Goal: Find specific page/section: Find specific page/section

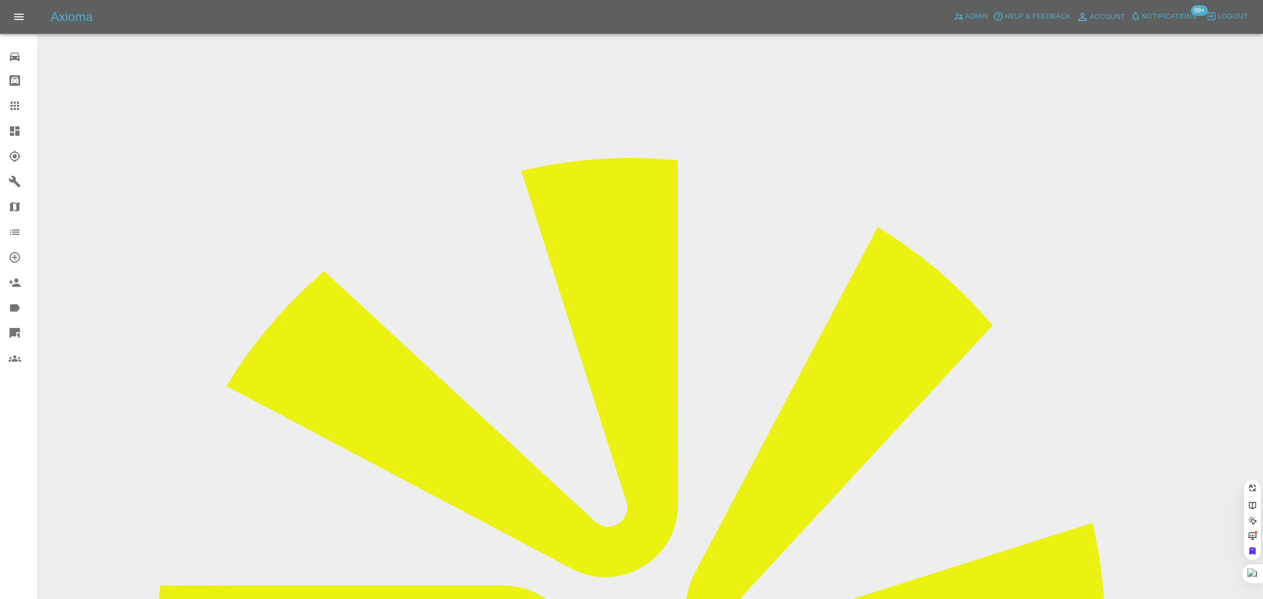
paste input "[EMAIL_ADDRESS][DOMAIN_NAME]"
type input "[EMAIL_ADDRESS][DOMAIN_NAME]"
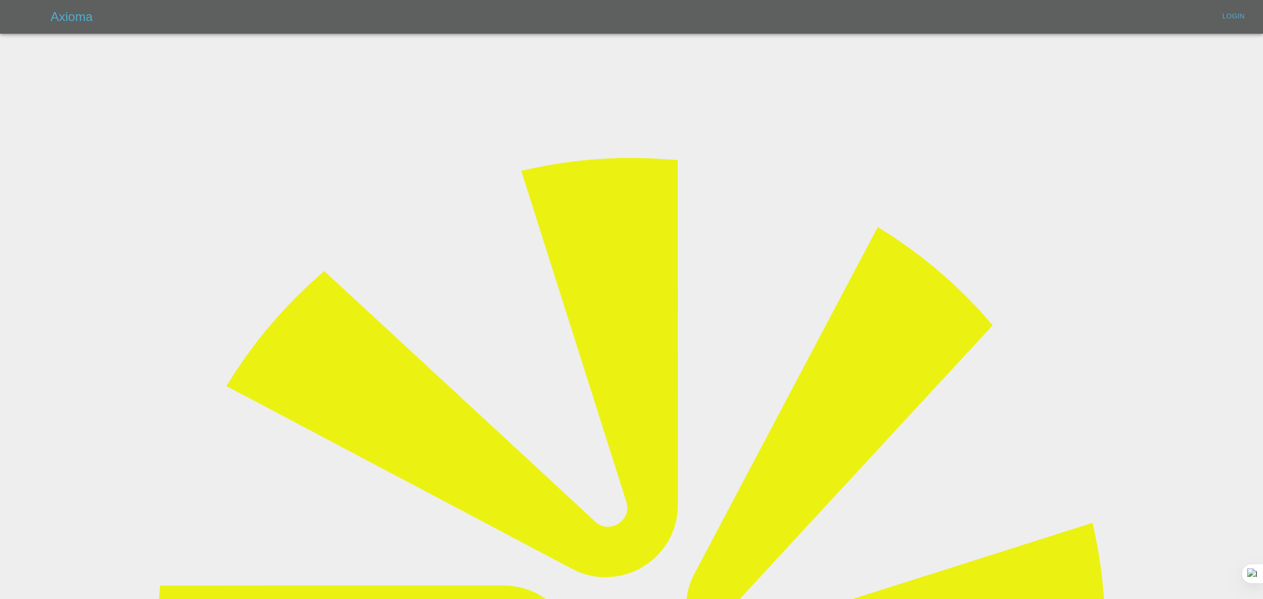
type input "[EMAIL_ADDRESS][DOMAIN_NAME]"
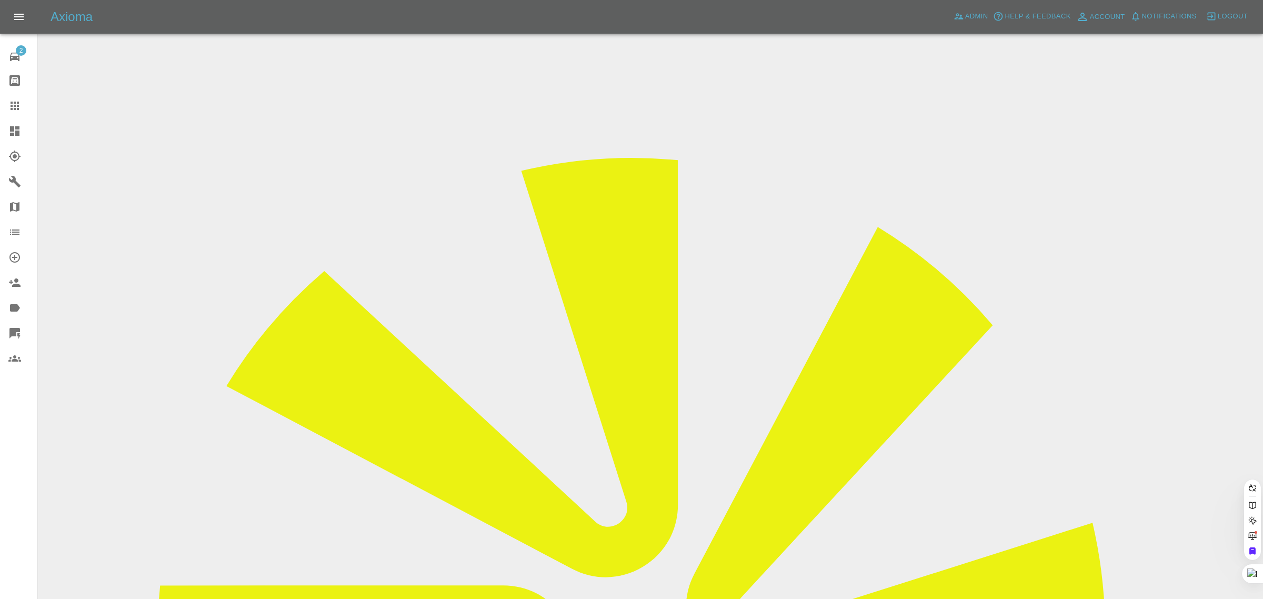
paste input "[EMAIL_ADDRESS][DOMAIN_NAME]"
type input "[EMAIL_ADDRESS][DOMAIN_NAME]"
drag, startPoint x: 641, startPoint y: 370, endPoint x: 230, endPoint y: 224, distance: 436.7
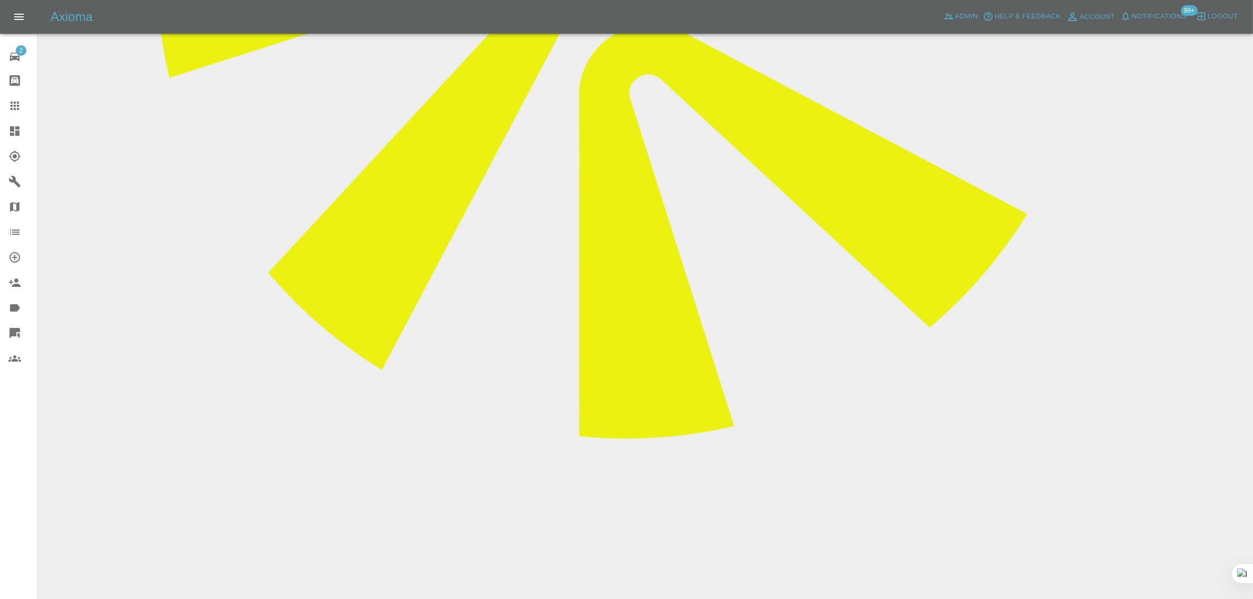
scroll to position [329, 0]
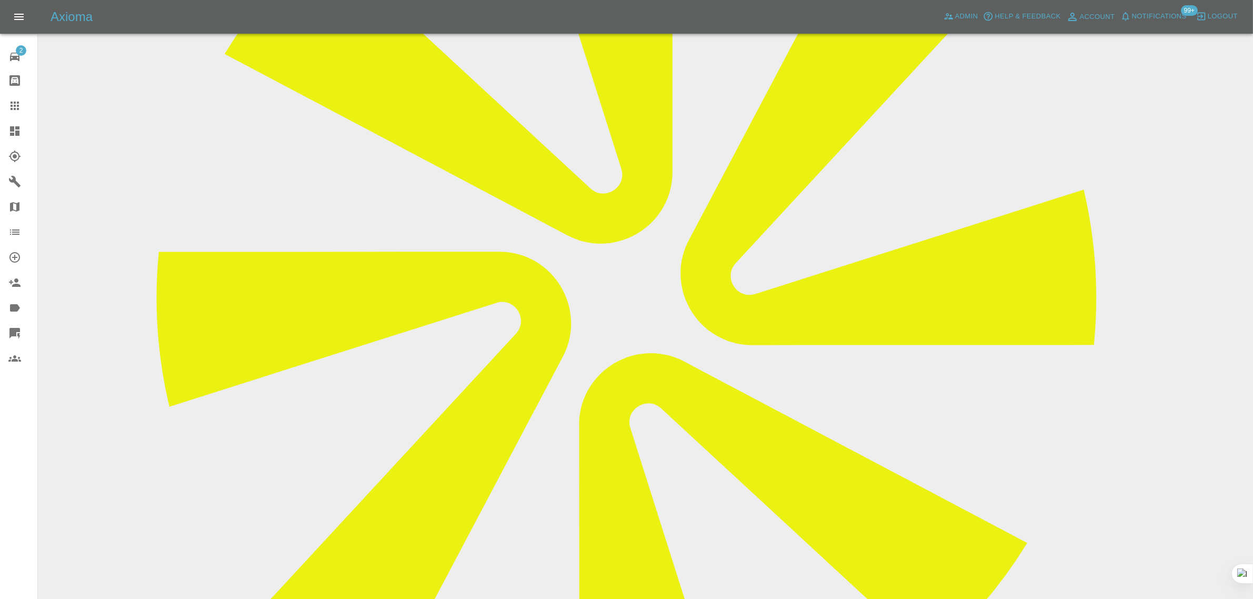
click at [1, 105] on link "Claims" at bounding box center [18, 105] width 37 height 25
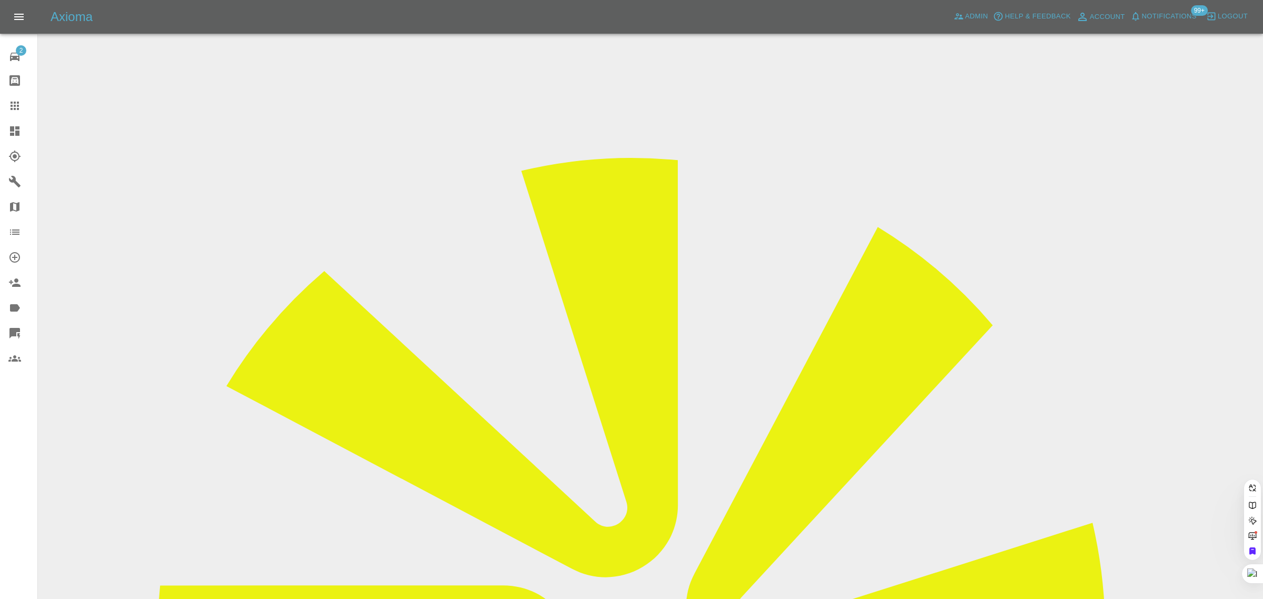
paste input "[EMAIL_ADDRESS][DOMAIN_NAME]"
type input "[EMAIL_ADDRESS][DOMAIN_NAME]"
click at [11, 427] on div "2 Repair home Bodyshop home Claims Dashboard Explorer Garages Map Organization …" at bounding box center [19, 299] width 38 height 599
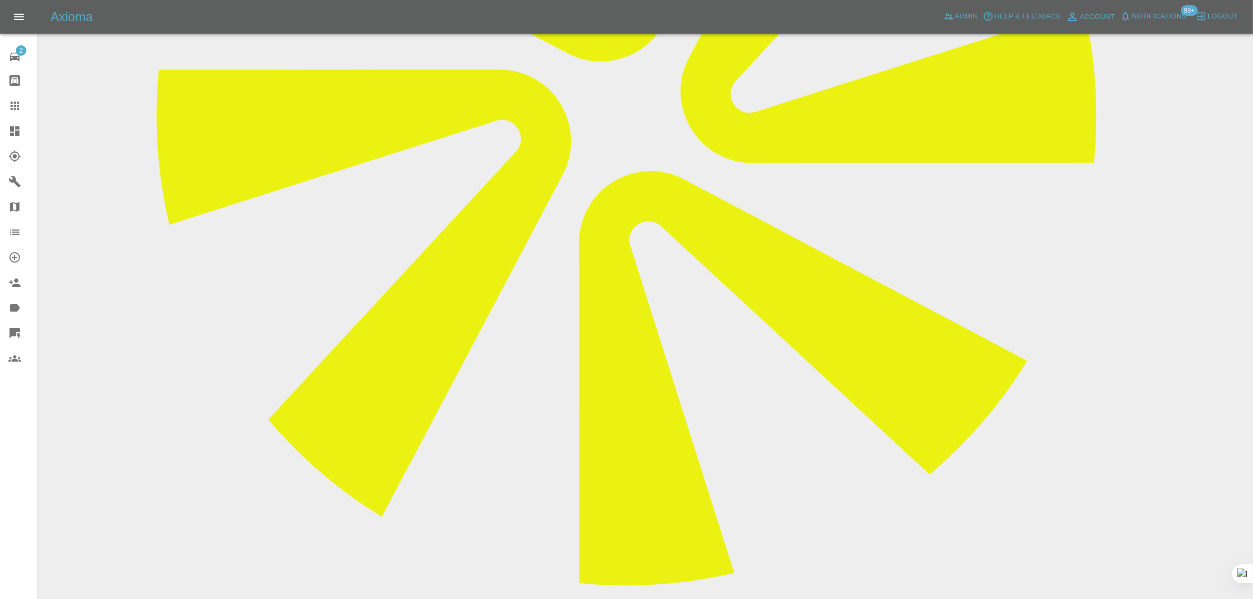
scroll to position [263, 0]
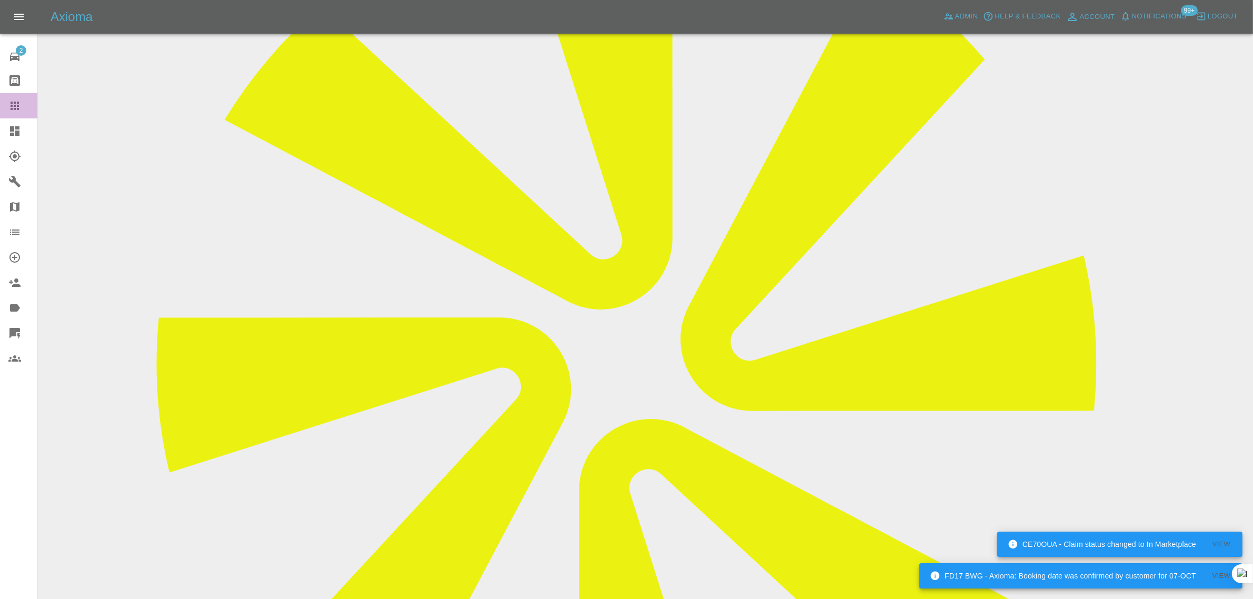
click at [11, 104] on icon at bounding box center [14, 105] width 13 height 13
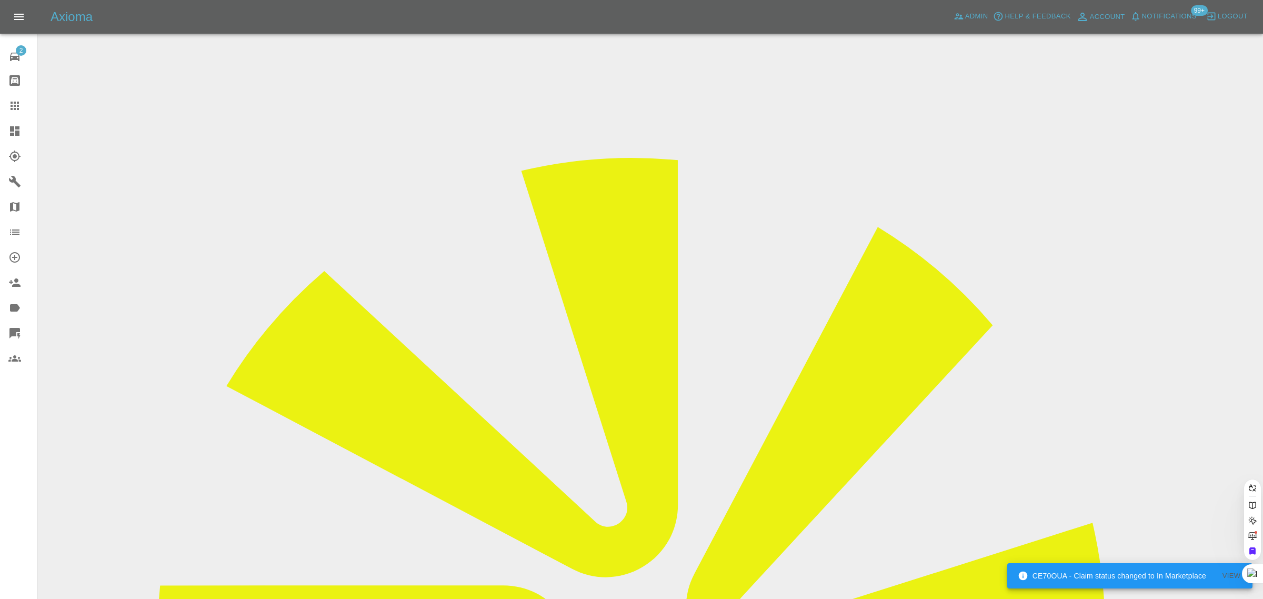
paste input "Y19 UTD"
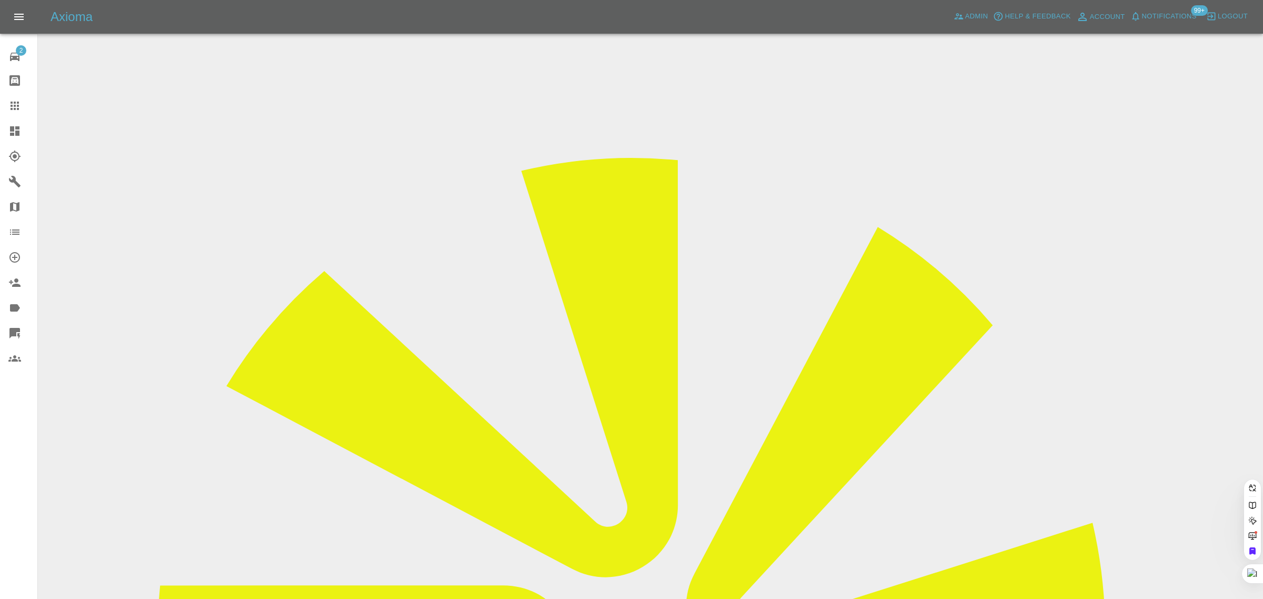
type input "Y19UTD"
paste input "MV23 ORU"
type input "MV23 ORU"
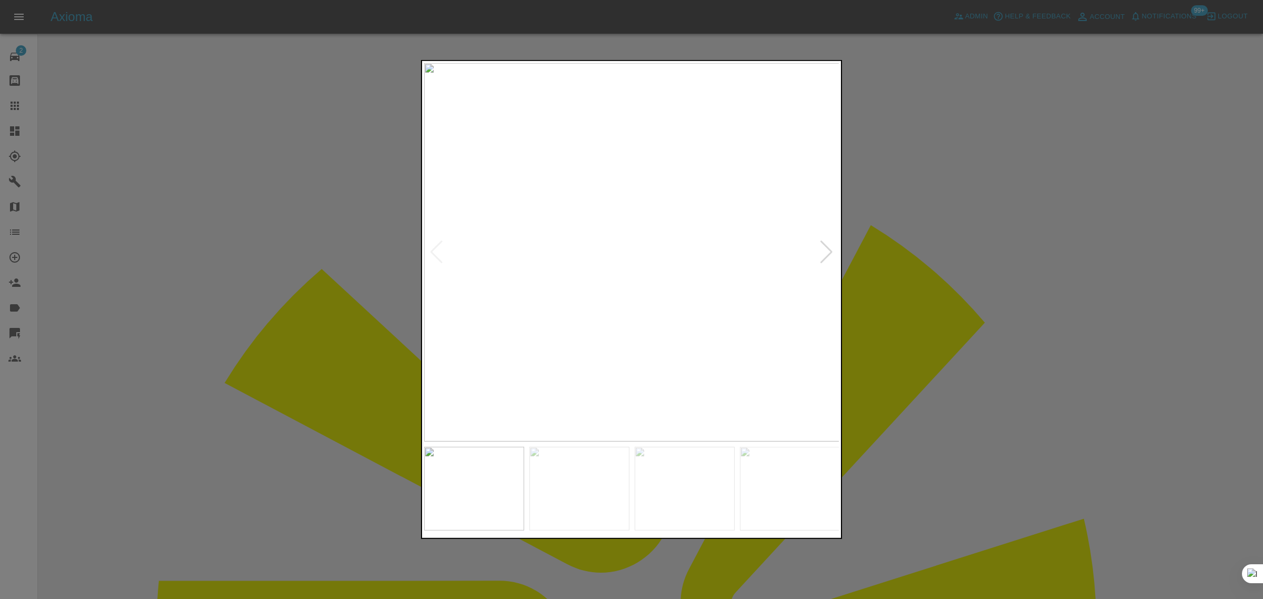
drag, startPoint x: 267, startPoint y: 470, endPoint x: 270, endPoint y: 396, distance: 73.7
click at [269, 469] on div at bounding box center [631, 299] width 1263 height 599
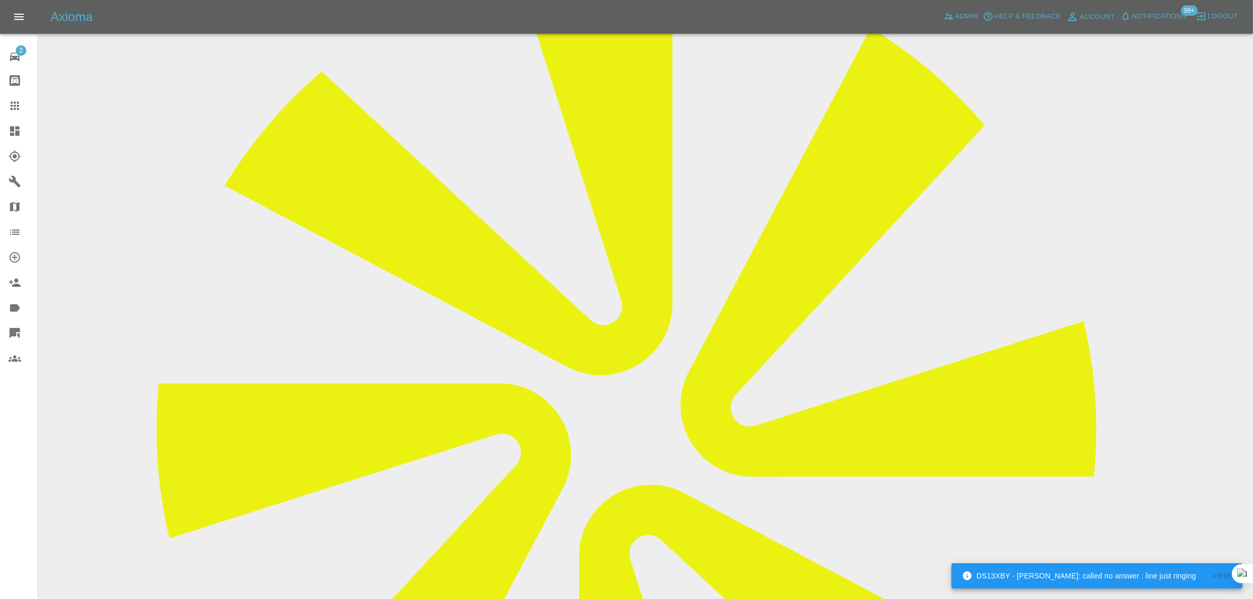
scroll to position [66, 0]
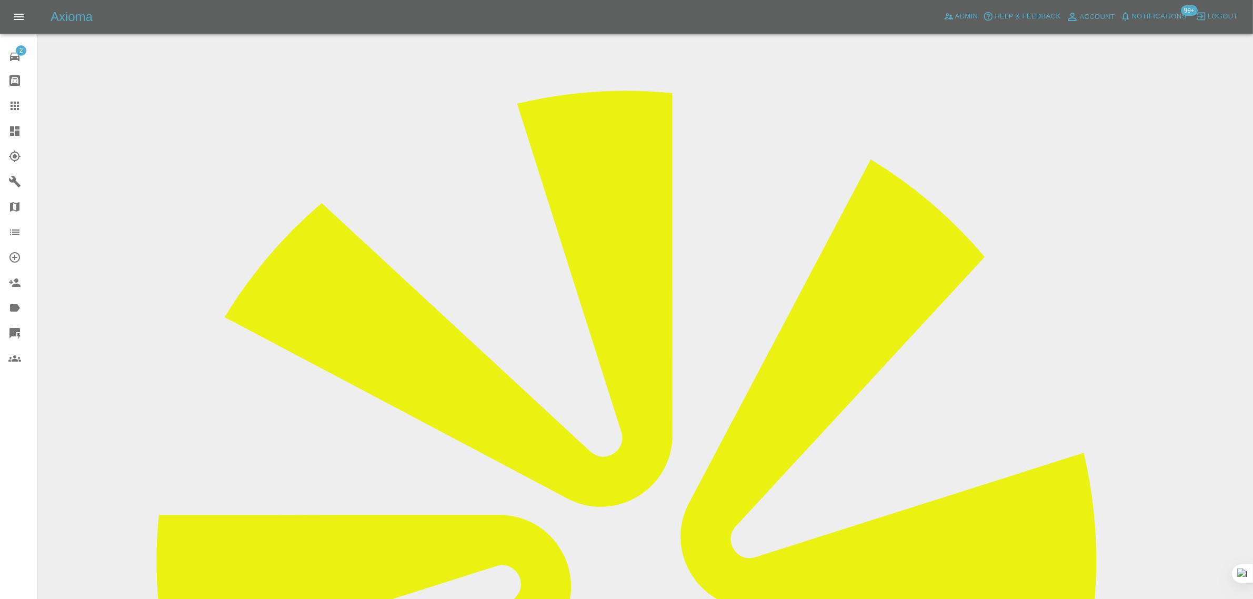
scroll to position [52, 0]
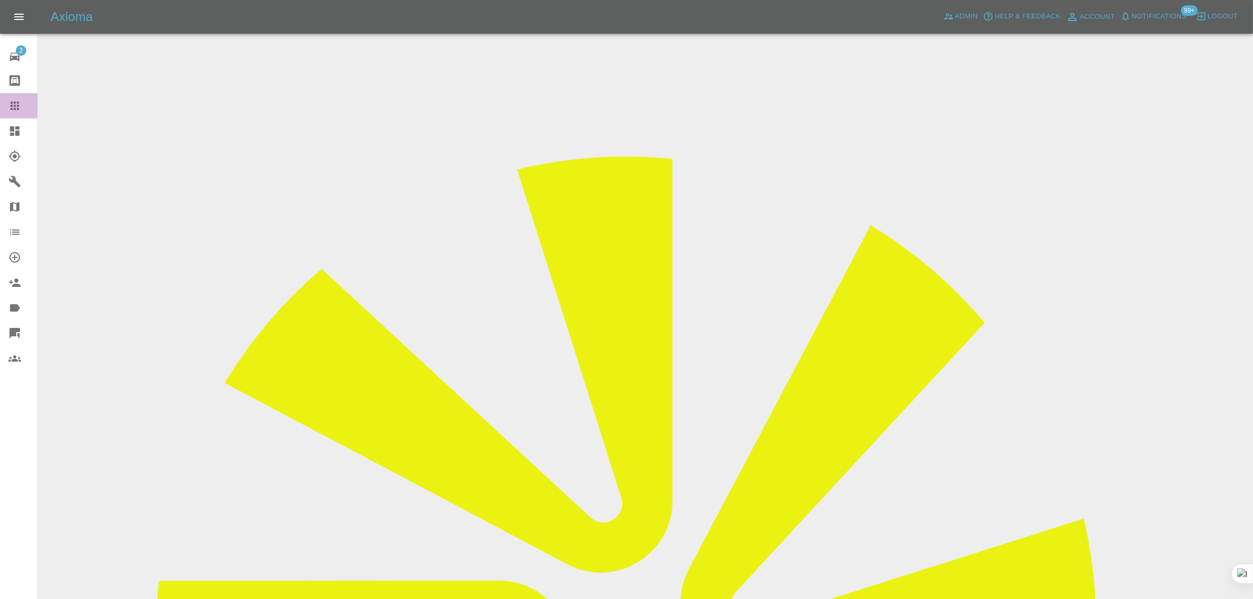
click at [22, 104] on div at bounding box center [22, 105] width 29 height 13
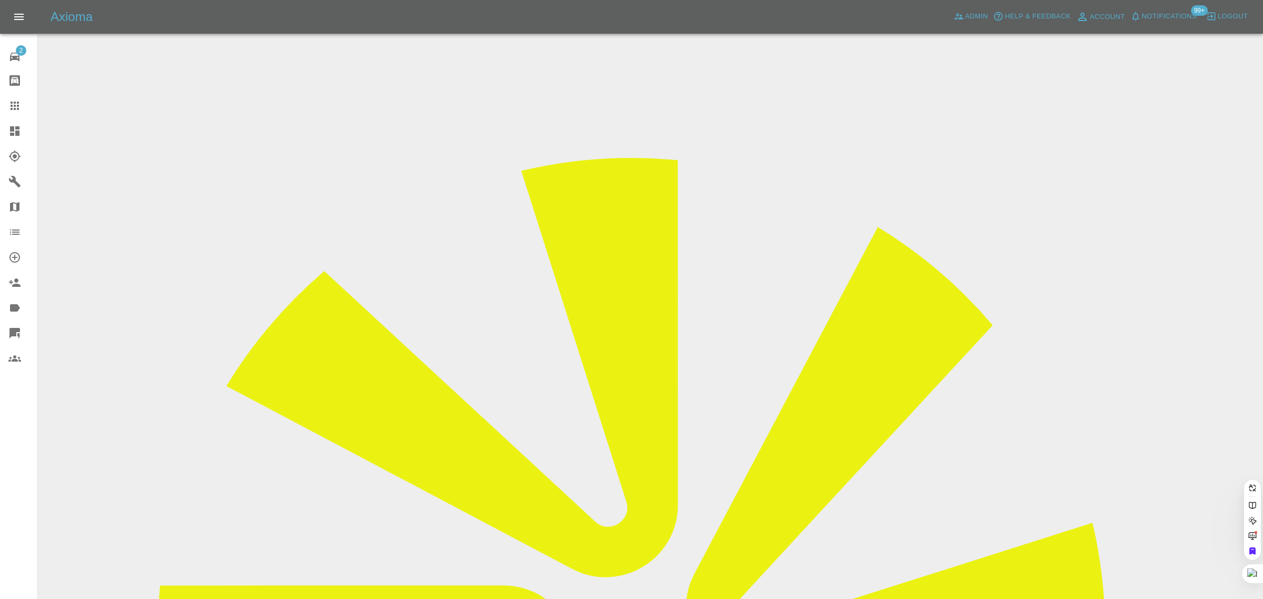
paste input "[EMAIL_ADDRESS][DOMAIN_NAME]"
type input "[EMAIL_ADDRESS][DOMAIN_NAME]"
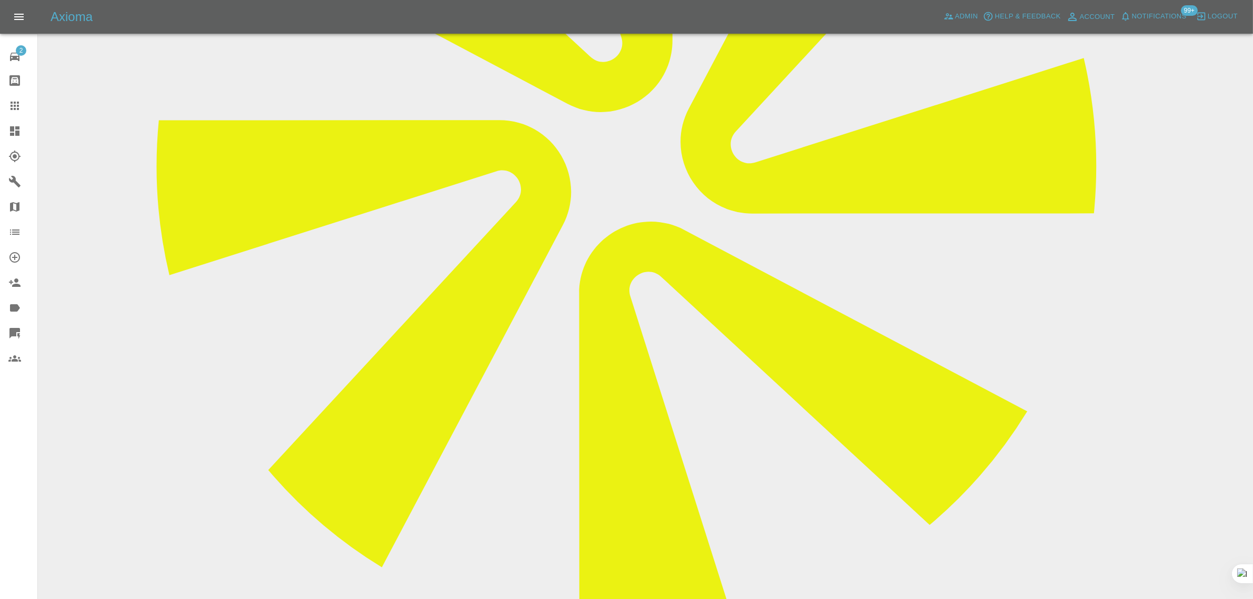
scroll to position [526, 0]
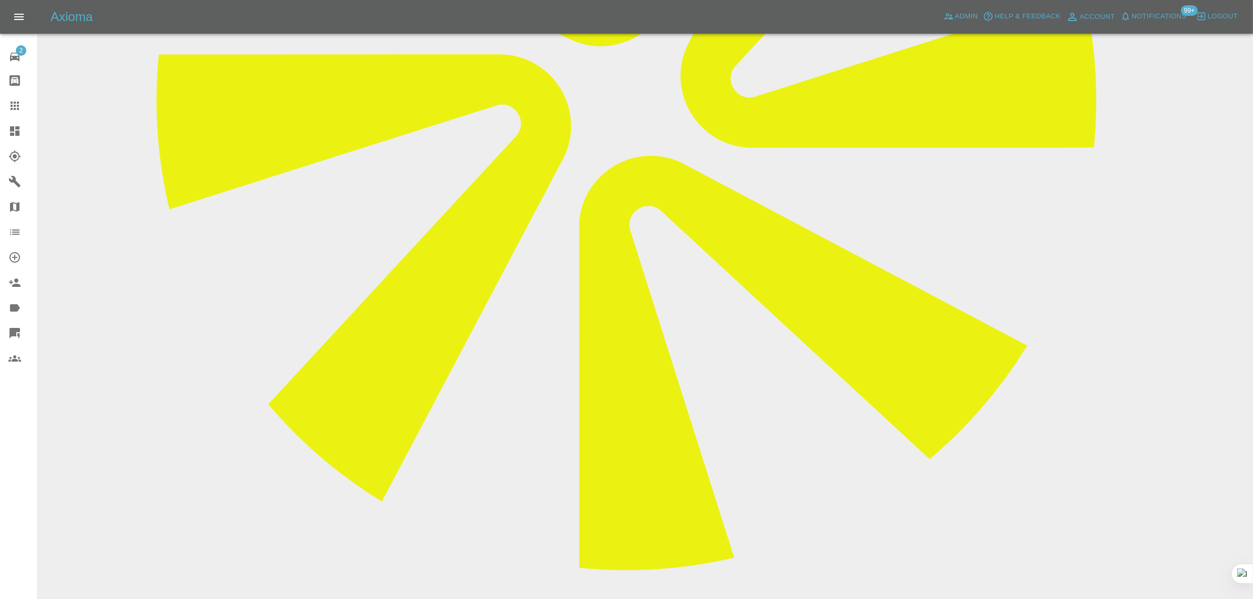
paste textarea "Hi I’ve still not heard anything unfortunately I’ve got to go out and > no one …"
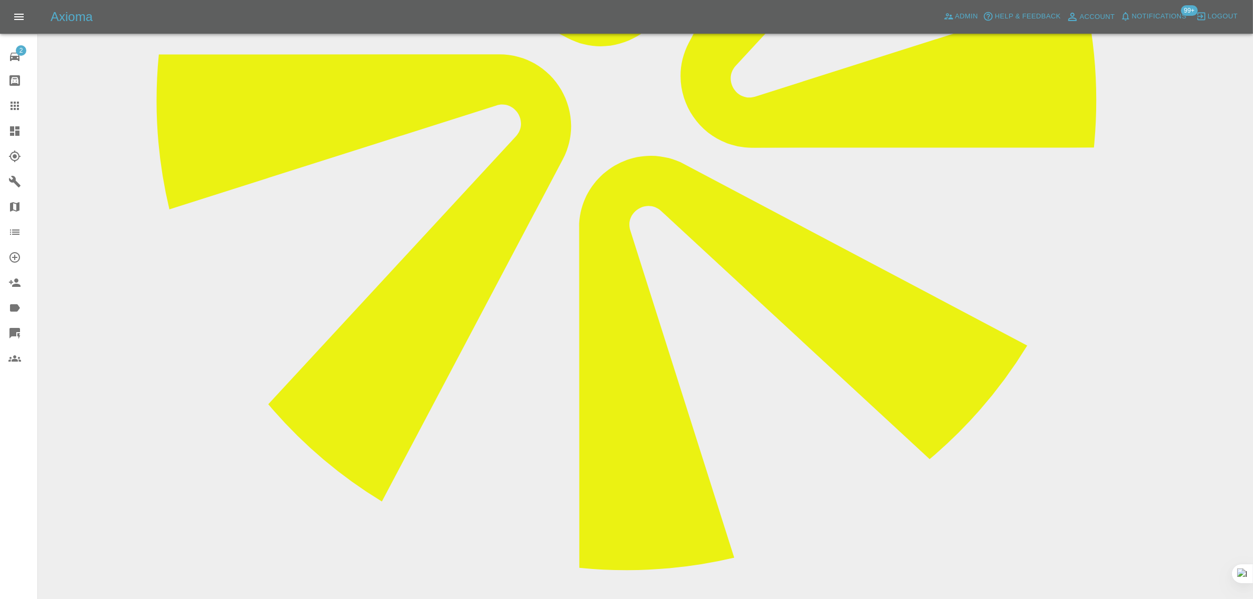
type textarea "Hi I’ve still not heard anything unfortunately I’ve got to go out and no one wi…"
paste textarea "The repairer called me last week to change the day from [DATE] to [DATE] which …"
type textarea "The repairer called me last week to change the day from [DATE] to [DATE] which …"
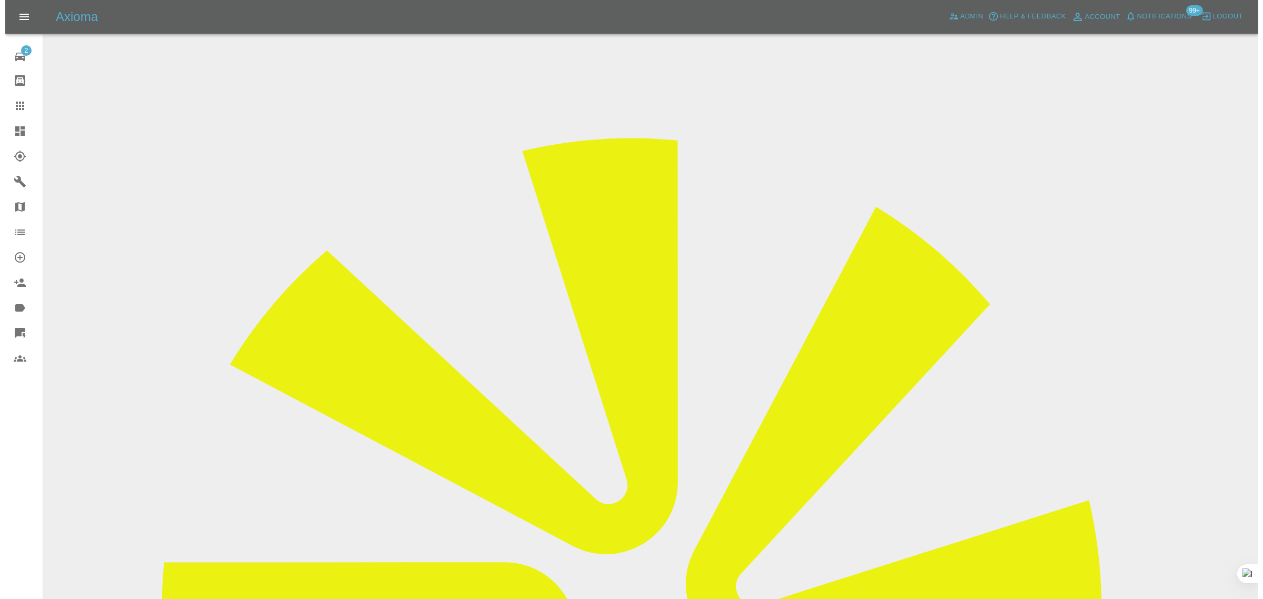
scroll to position [0, 0]
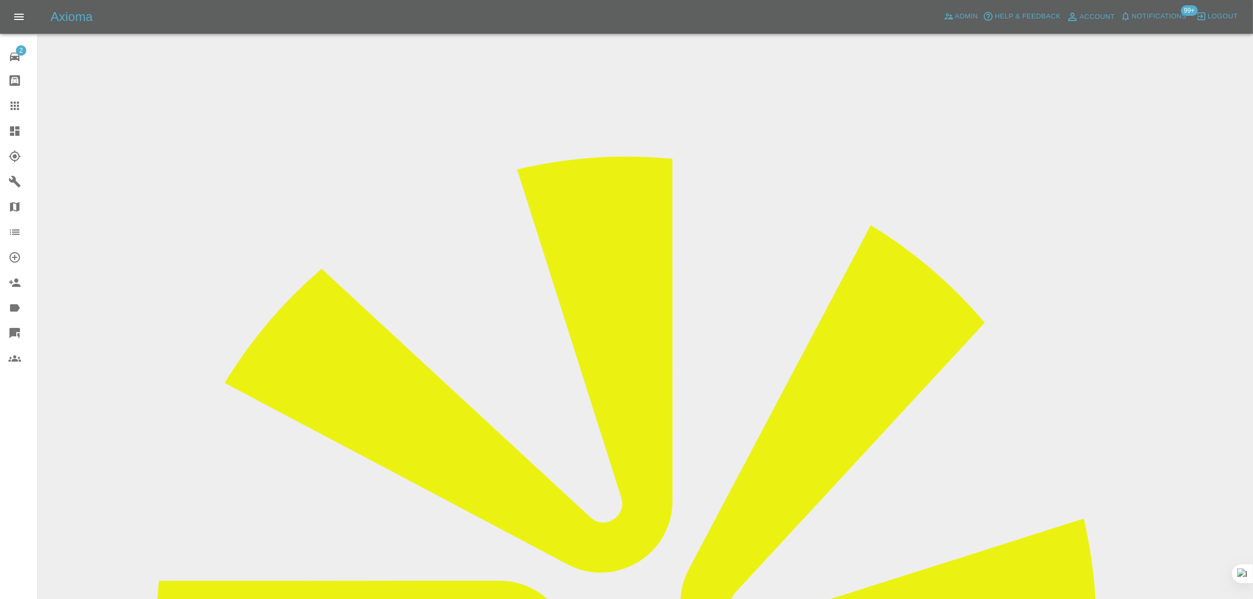
click at [15, 103] on icon at bounding box center [15, 106] width 8 height 8
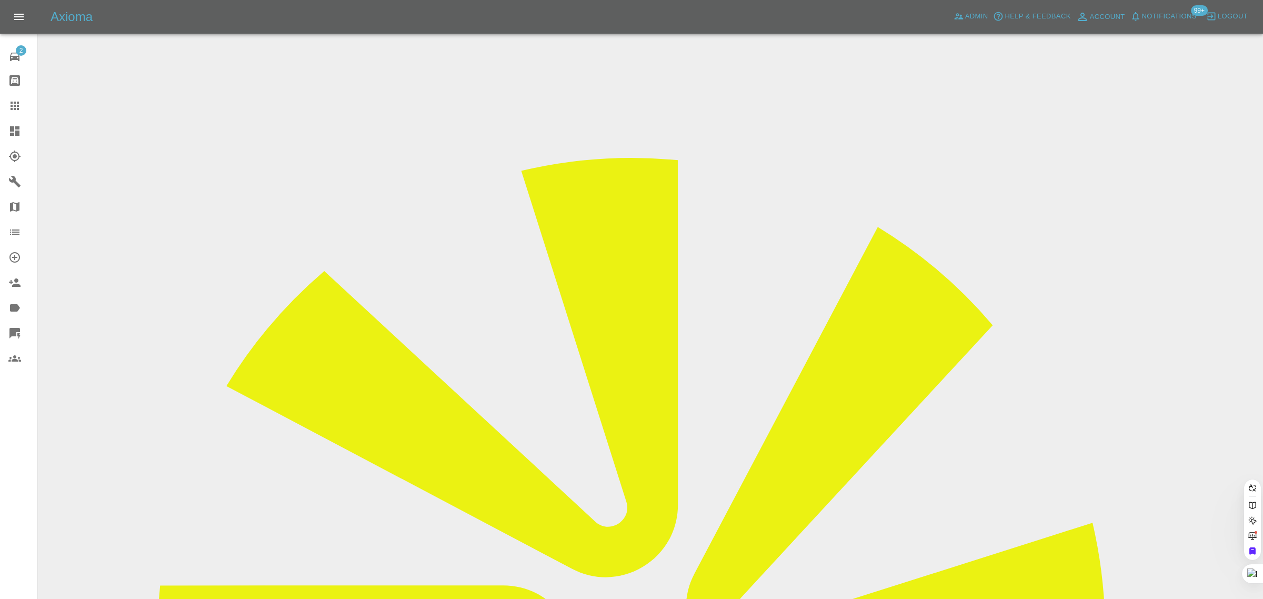
paste input "[PERSON_NAME][EMAIL_ADDRESS][PERSON_NAME][DOMAIN_NAME]"
type input "[PERSON_NAME][EMAIL_ADDRESS][PERSON_NAME][DOMAIN_NAME]"
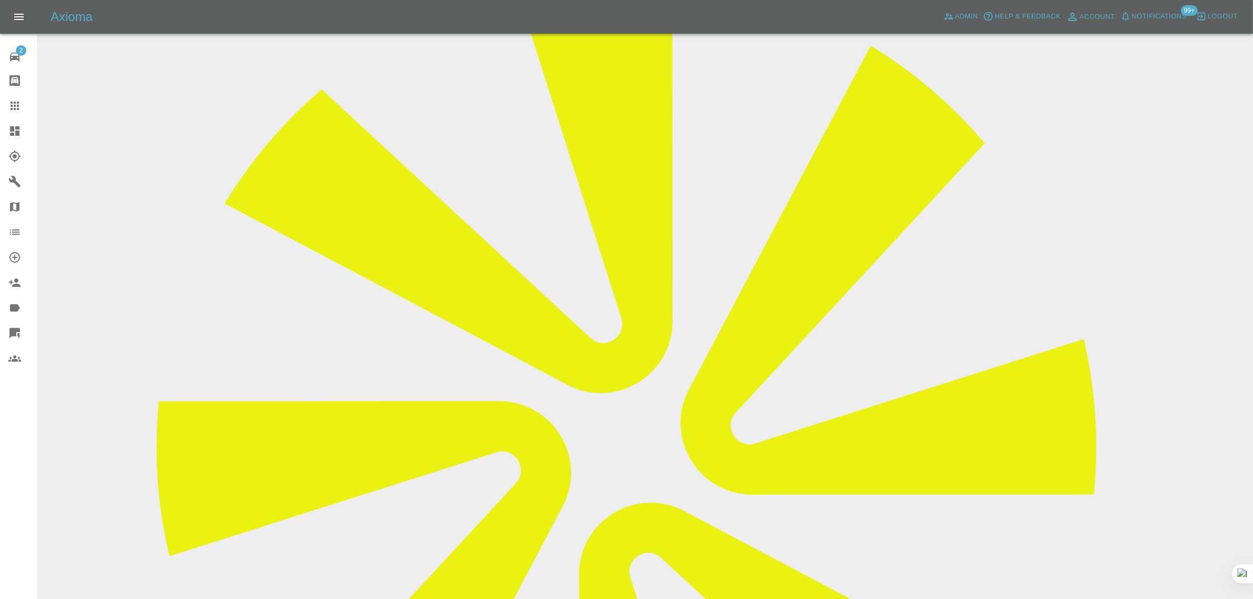
scroll to position [197, 0]
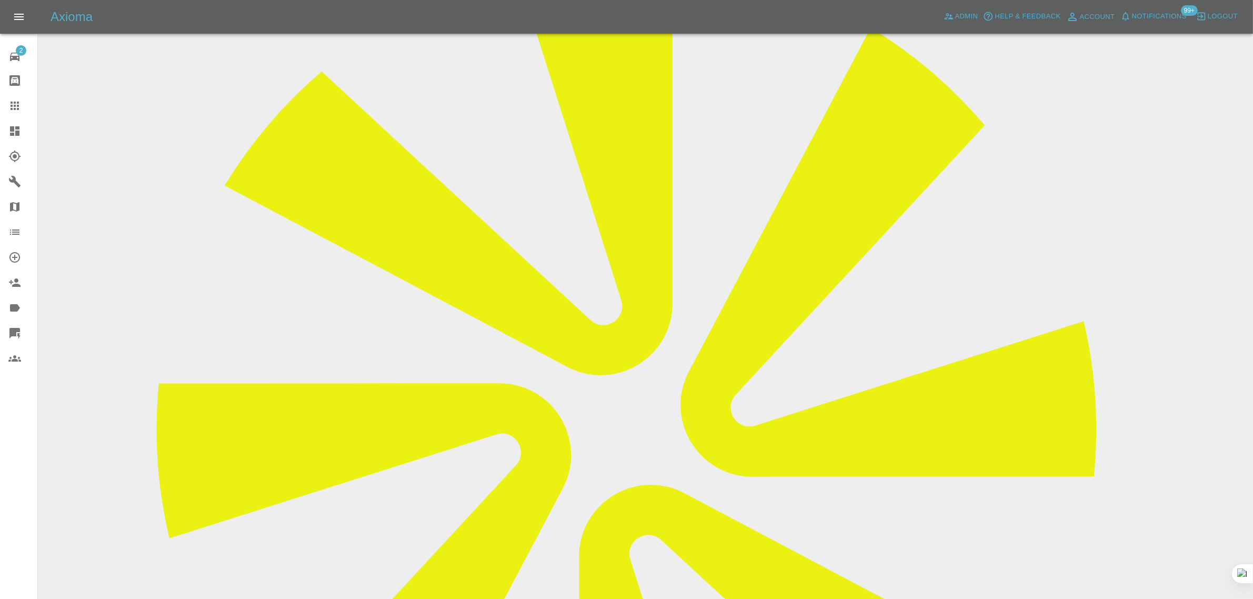
click at [16, 105] on icon at bounding box center [14, 105] width 13 height 13
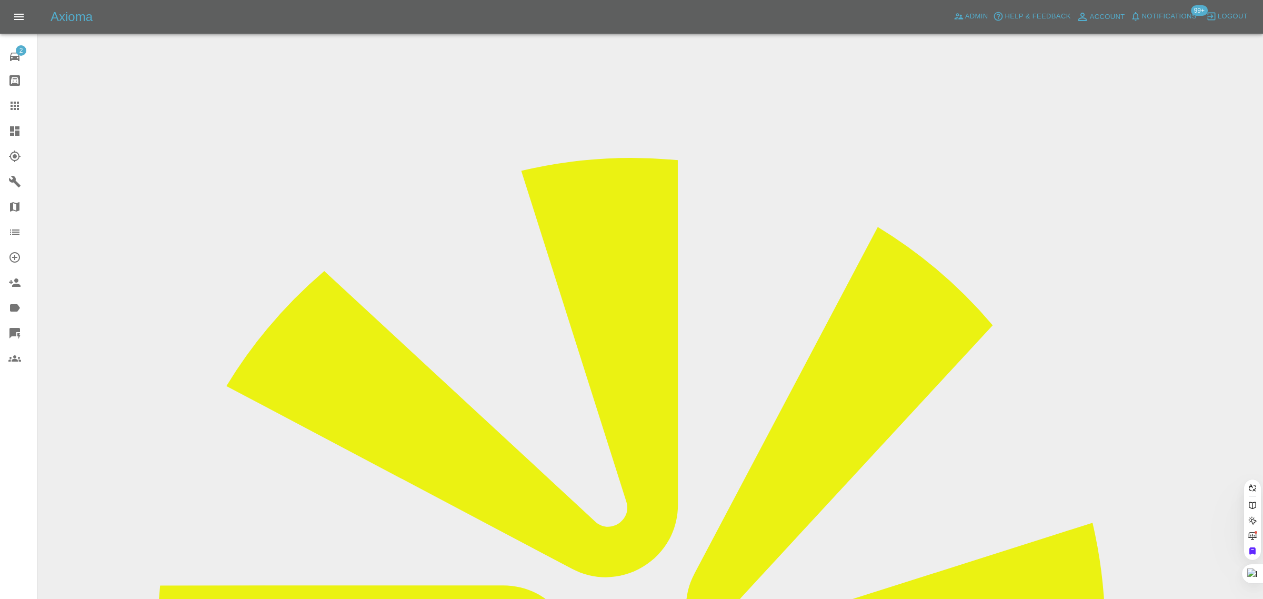
paste input "[EMAIL_ADDRESS][DOMAIN_NAME]"
type input "[EMAIL_ADDRESS][DOMAIN_NAME]"
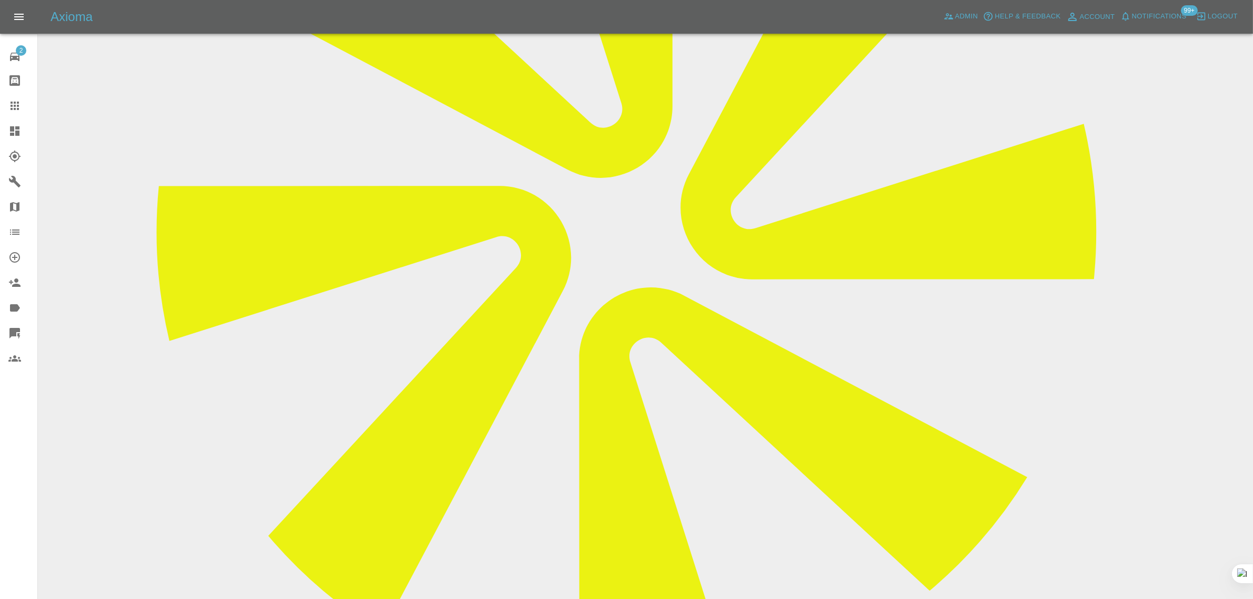
scroll to position [567, 0]
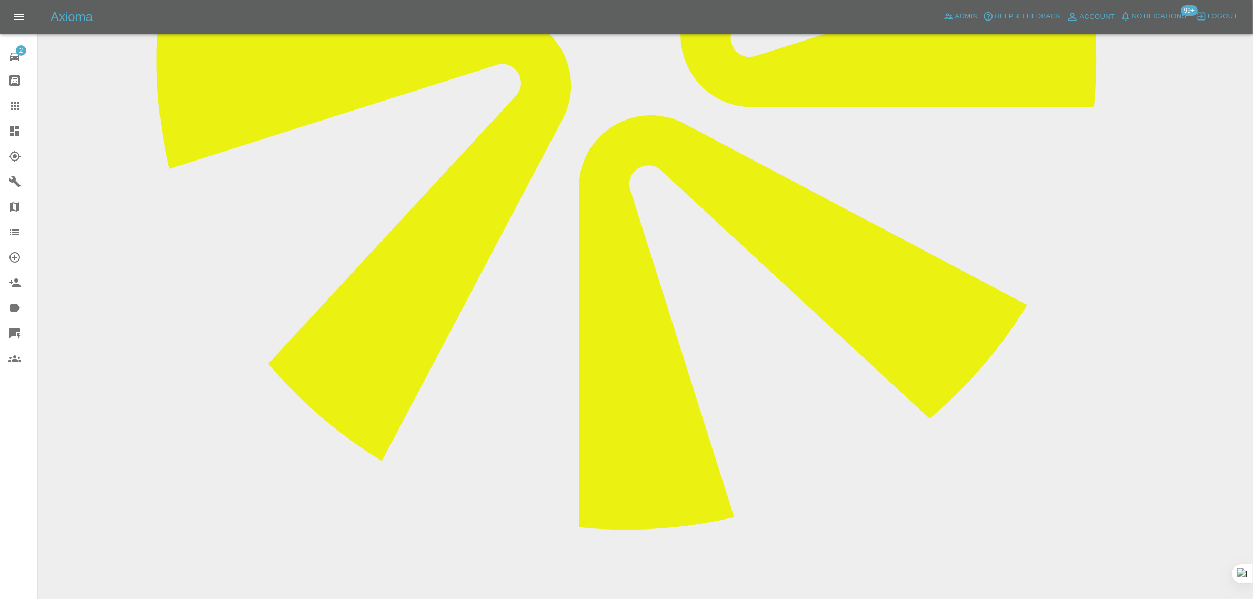
click at [23, 106] on div at bounding box center [22, 105] width 29 height 13
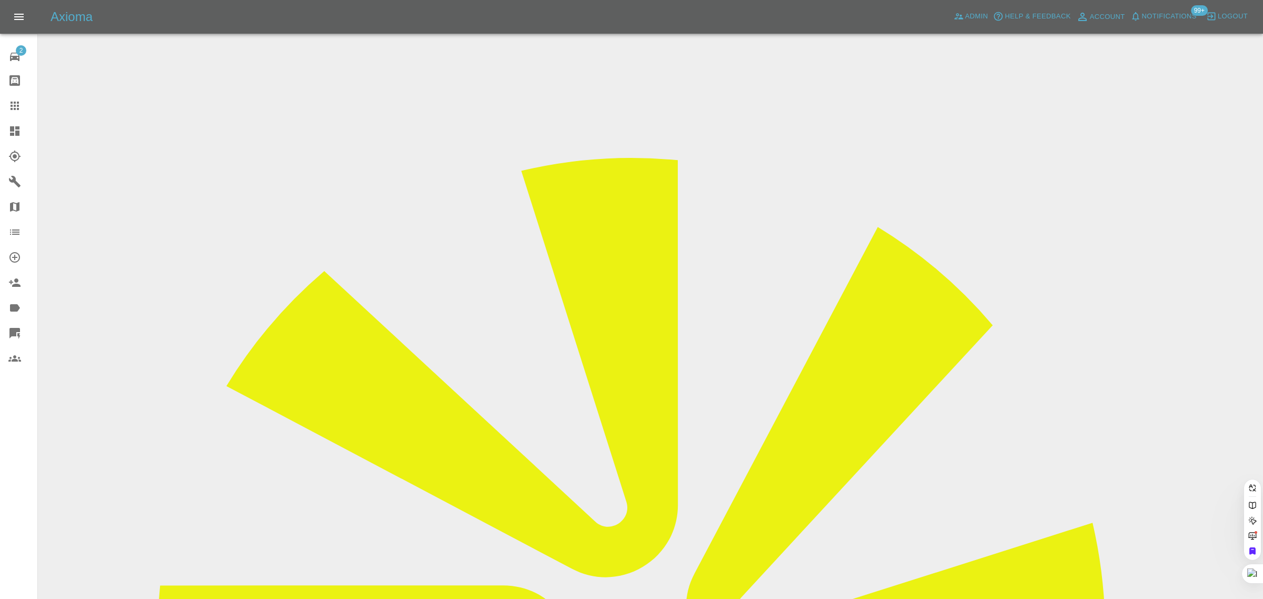
paste input "[EMAIL_ADDRESS][DOMAIN_NAME]"
type input "[EMAIL_ADDRESS][DOMAIN_NAME]"
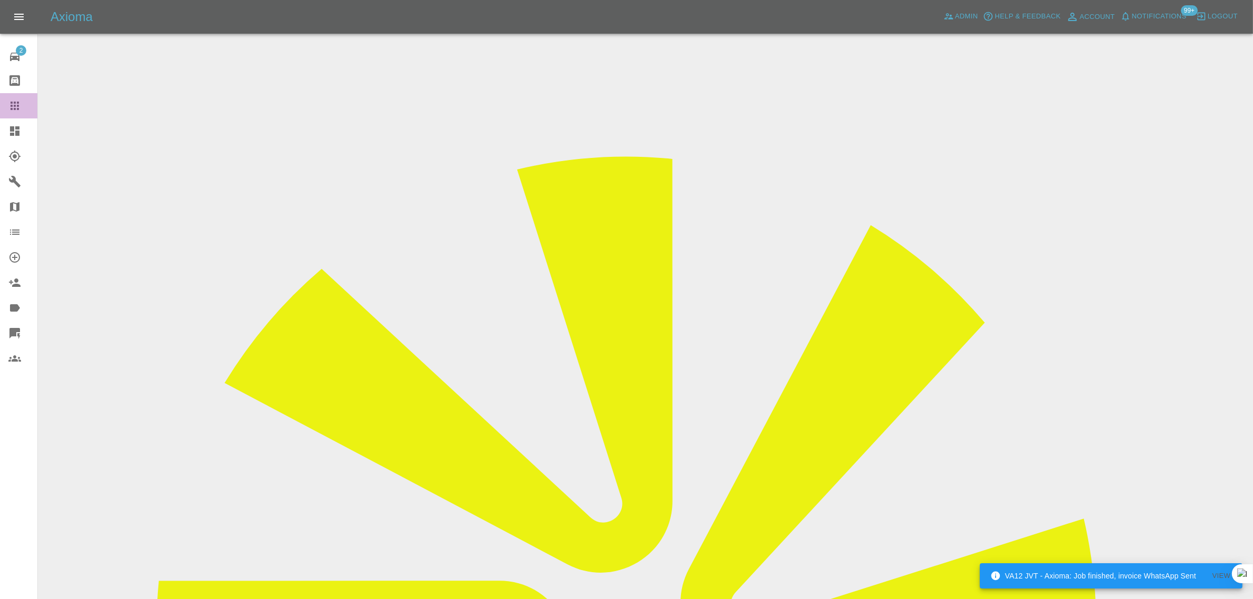
drag, startPoint x: 12, startPoint y: 105, endPoint x: 371, endPoint y: 241, distance: 383.7
click at [12, 104] on icon at bounding box center [14, 105] width 13 height 13
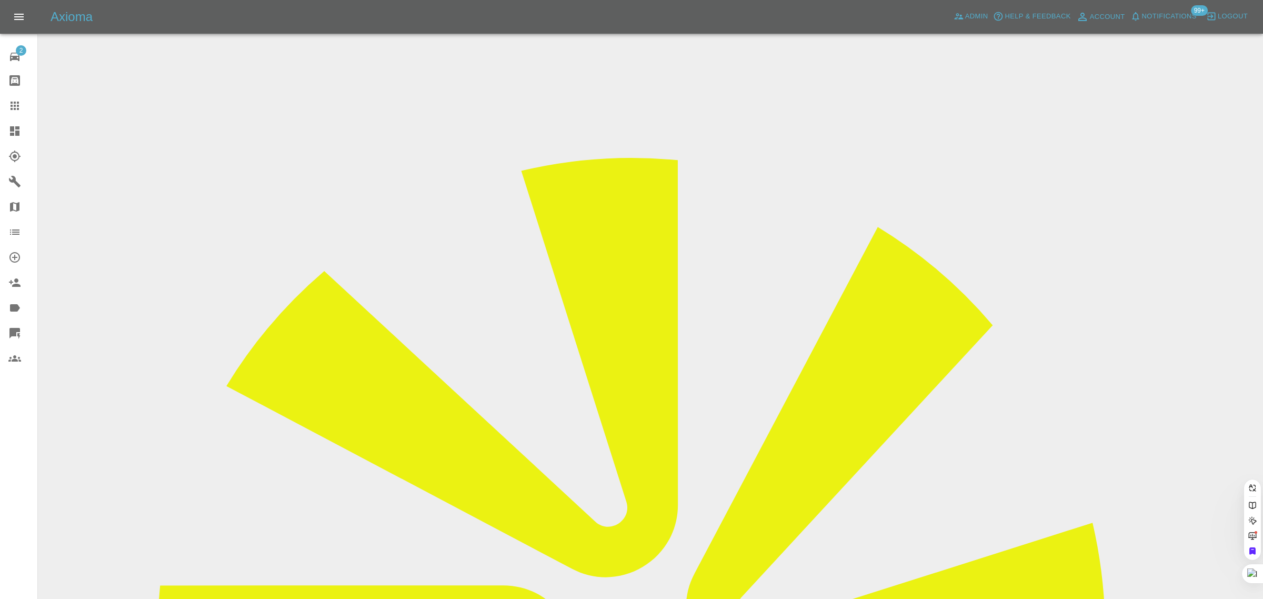
paste input "[EMAIL_ADDRESS][DOMAIN_NAME]"
type input "[EMAIL_ADDRESS][DOMAIN_NAME]"
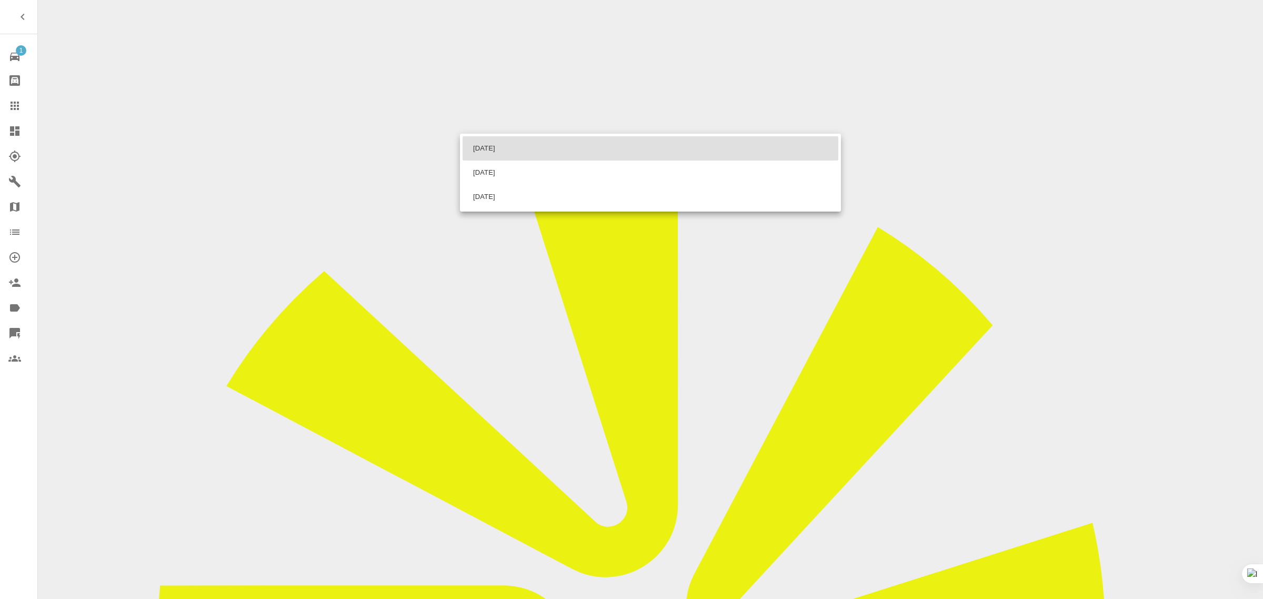
click at [12, 103] on div at bounding box center [631, 299] width 1263 height 599
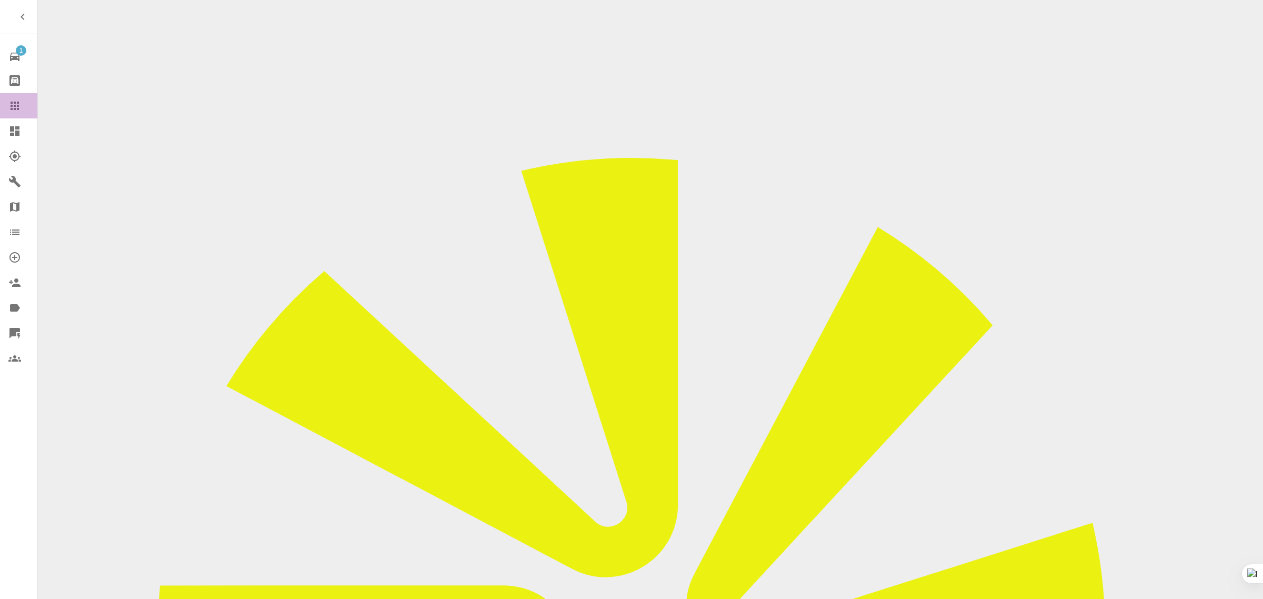
click at [12, 103] on icon at bounding box center [15, 106] width 8 height 8
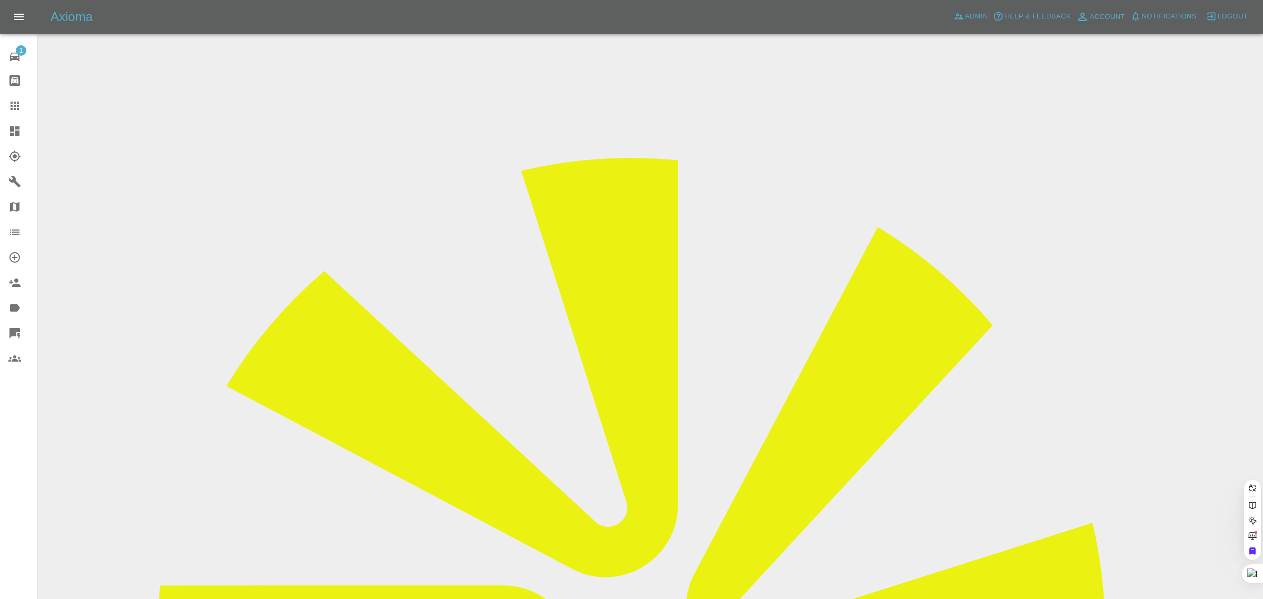
paste input "aymanrashid@icloud.com"
type input "aymanrashid@icloud.com"
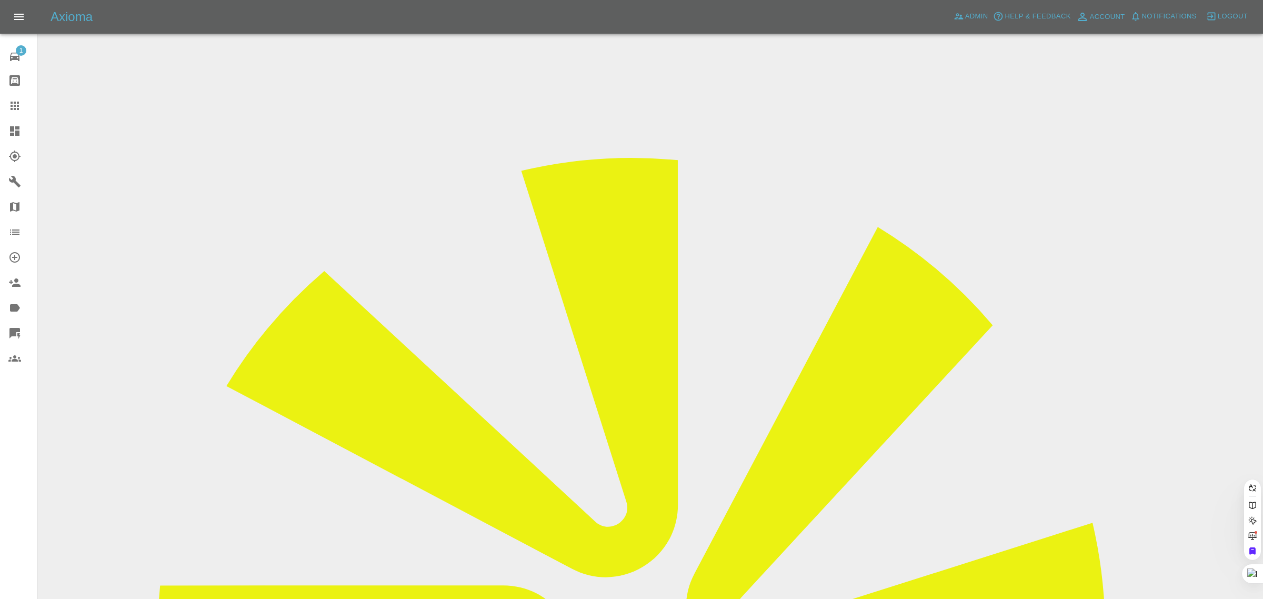
scroll to position [0, 12]
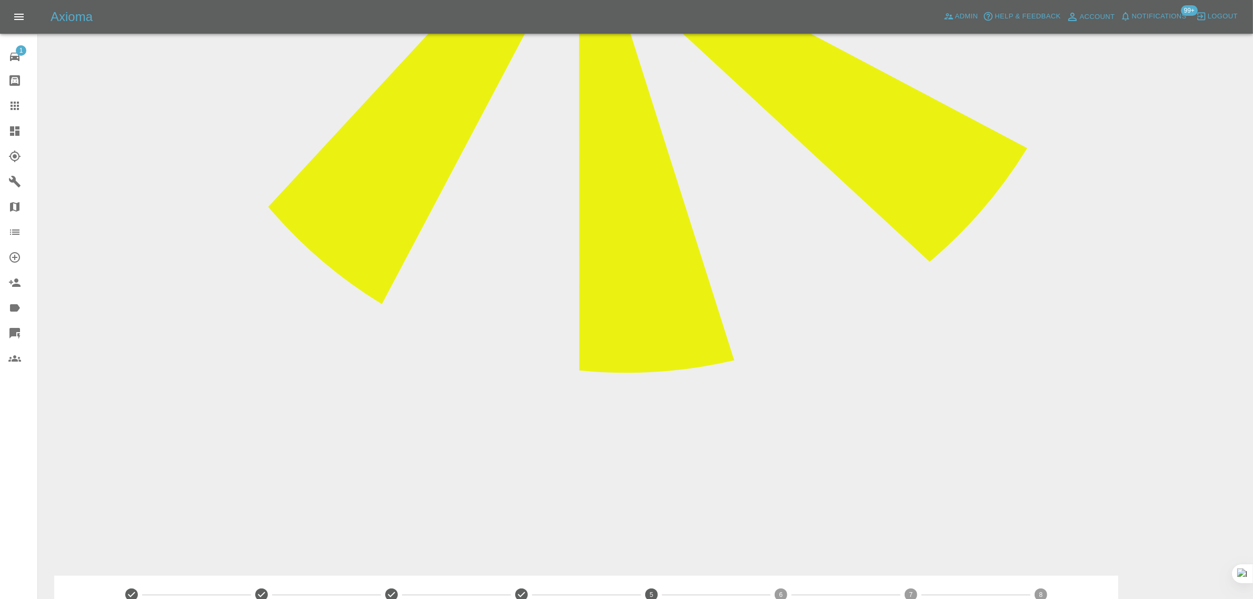
scroll to position [461, 0]
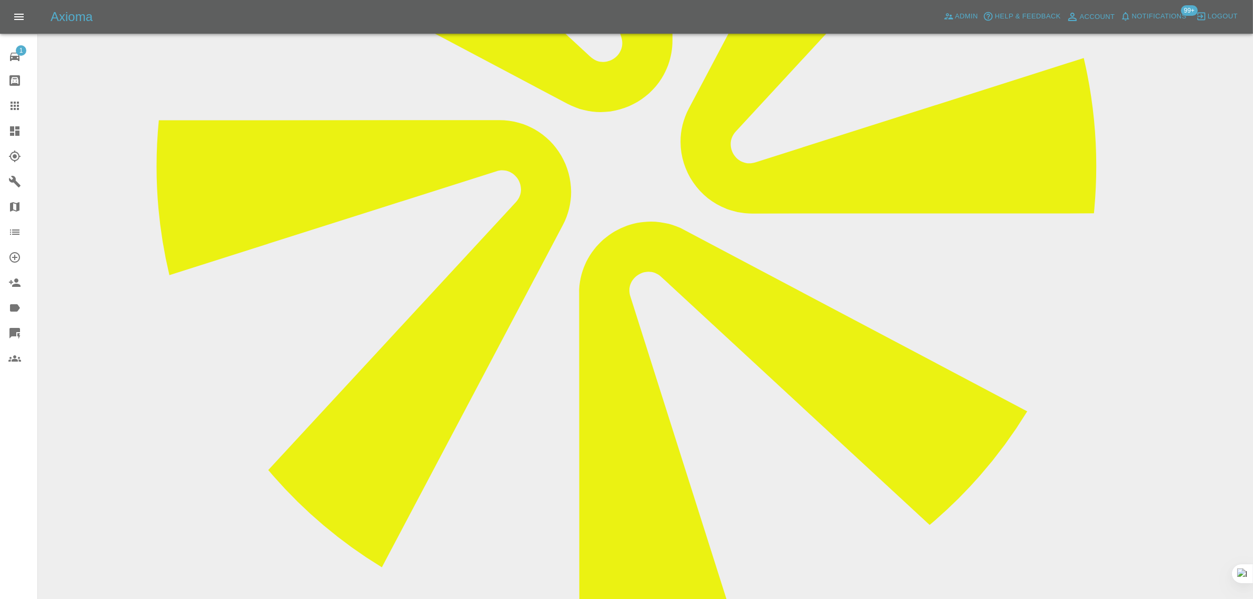
click at [16, 104] on icon at bounding box center [14, 105] width 13 height 13
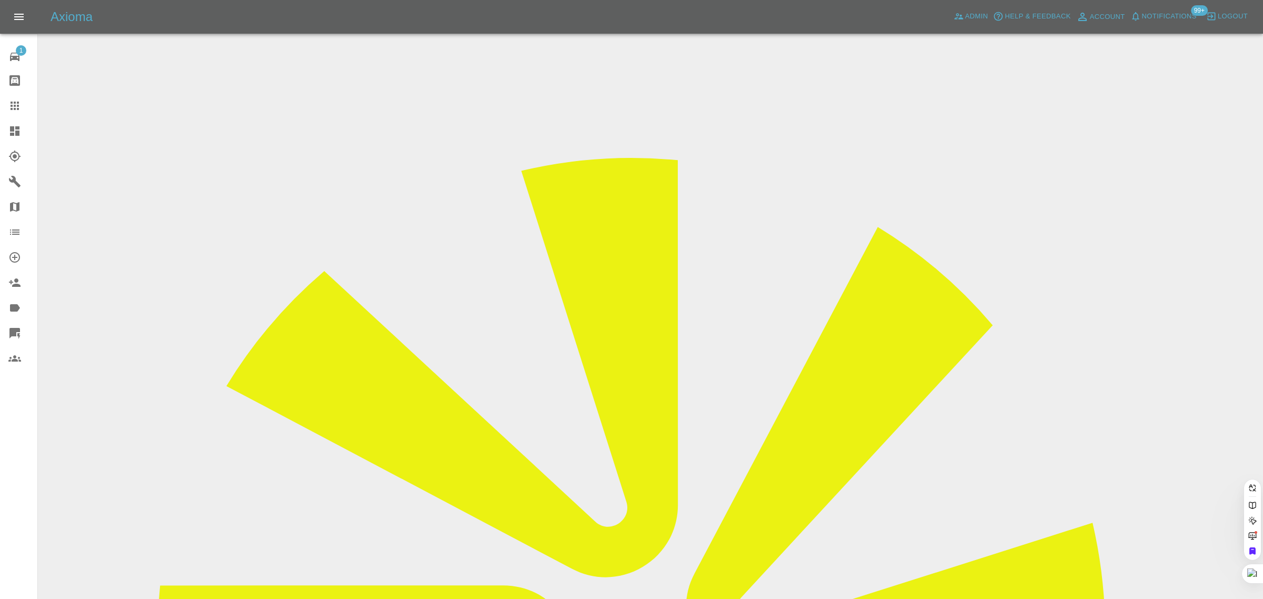
paste input "[PERSON_NAME][EMAIL_ADDRESS][PERSON_NAME][DOMAIN_NAME]"
type input "[PERSON_NAME][EMAIL_ADDRESS][PERSON_NAME][DOMAIN_NAME]"
